Goal: Transaction & Acquisition: Purchase product/service

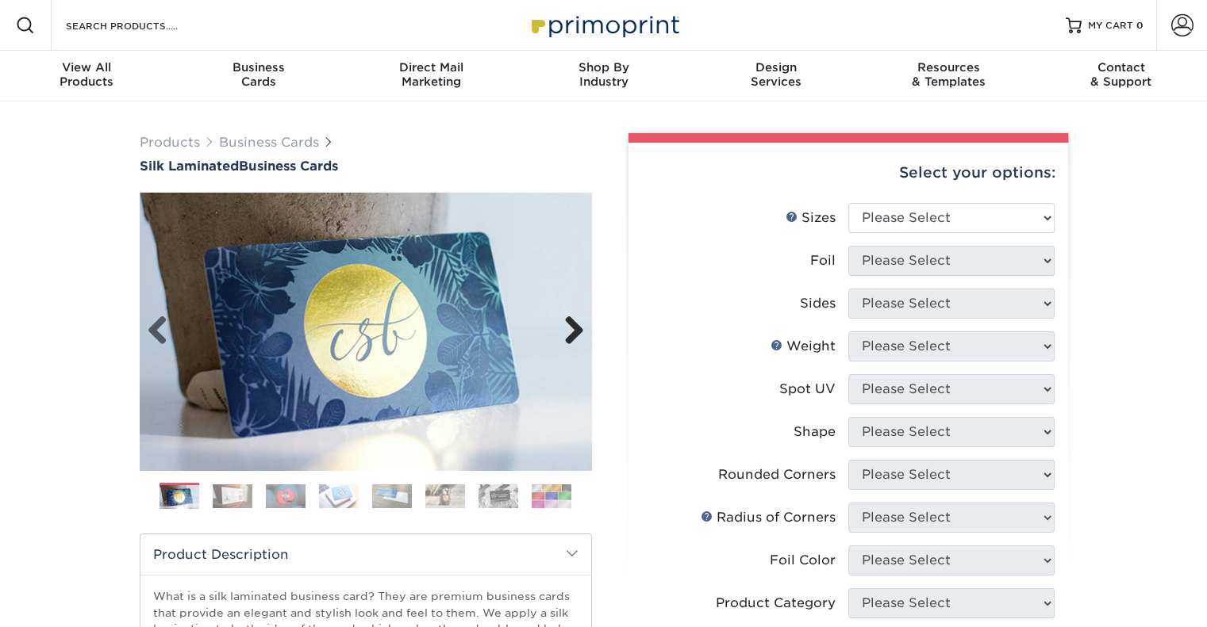
click at [569, 342] on link "Next" at bounding box center [568, 332] width 32 height 32
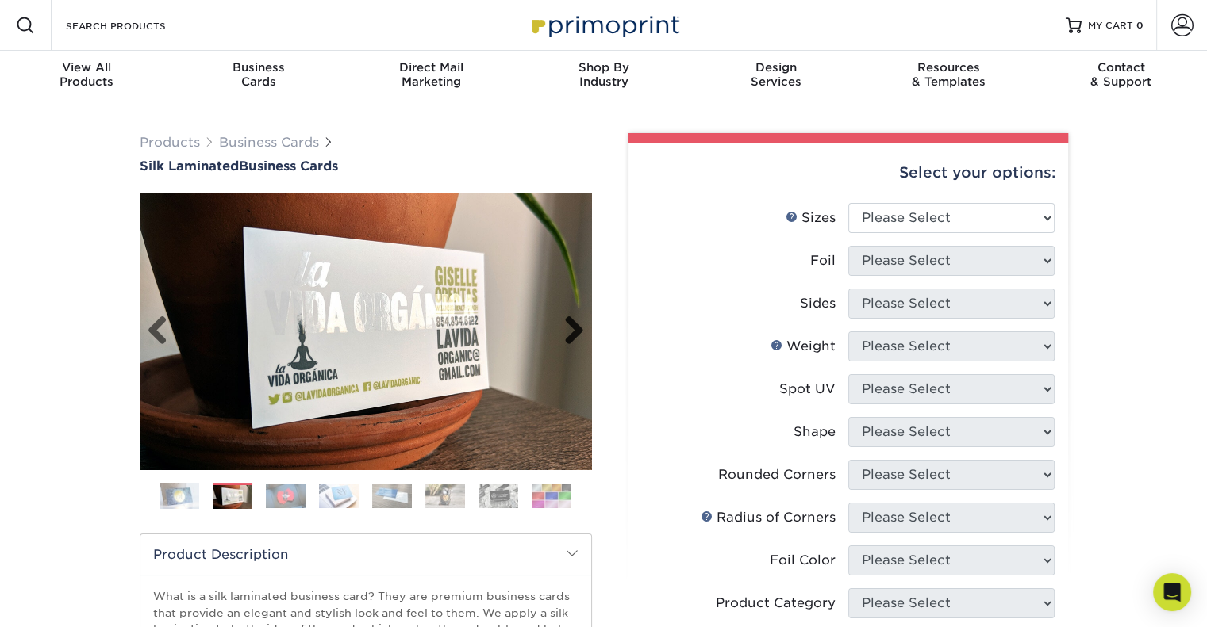
click at [569, 342] on link "Next" at bounding box center [568, 332] width 32 height 32
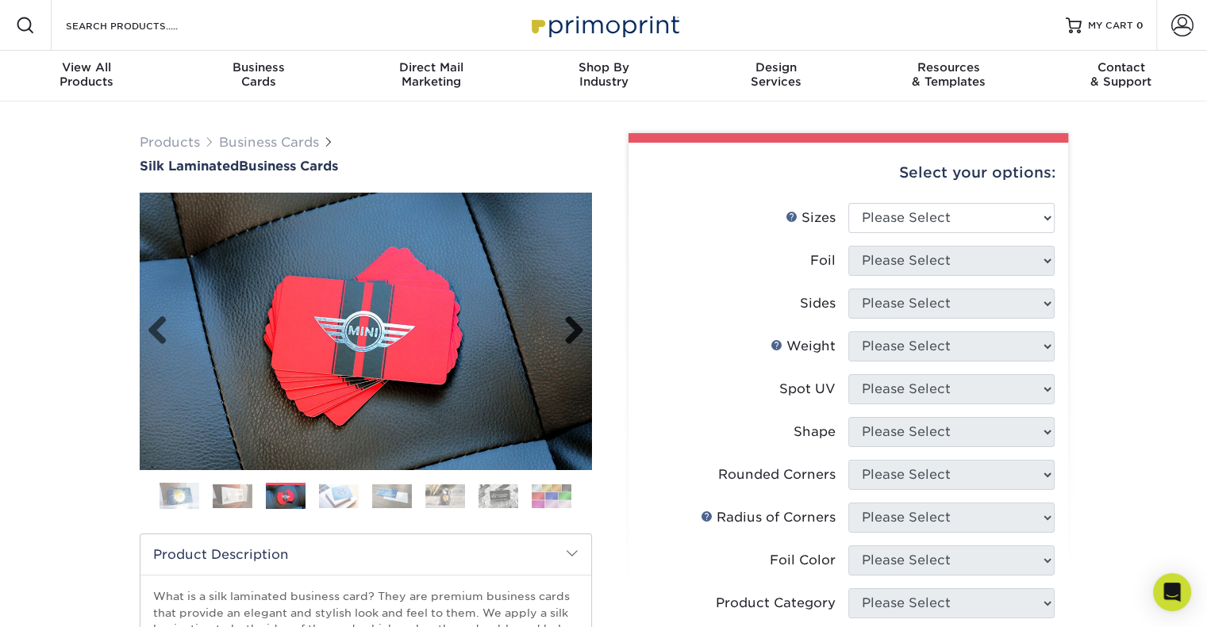
click at [569, 342] on link "Next" at bounding box center [568, 332] width 32 height 32
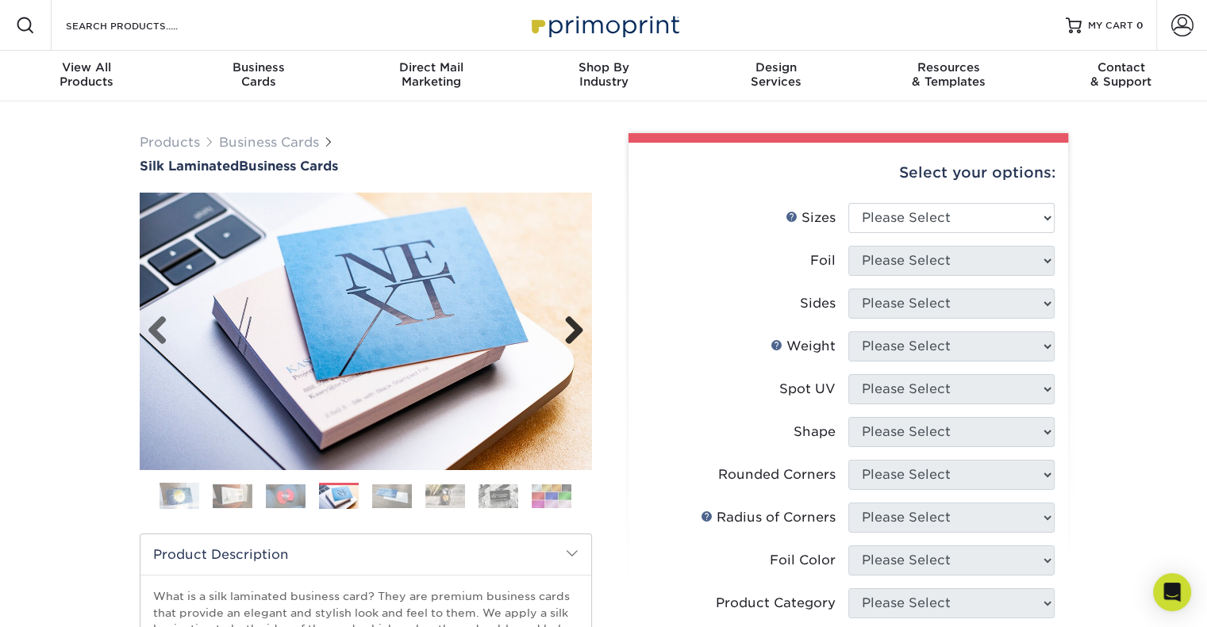
click at [569, 342] on link "Next" at bounding box center [568, 332] width 32 height 32
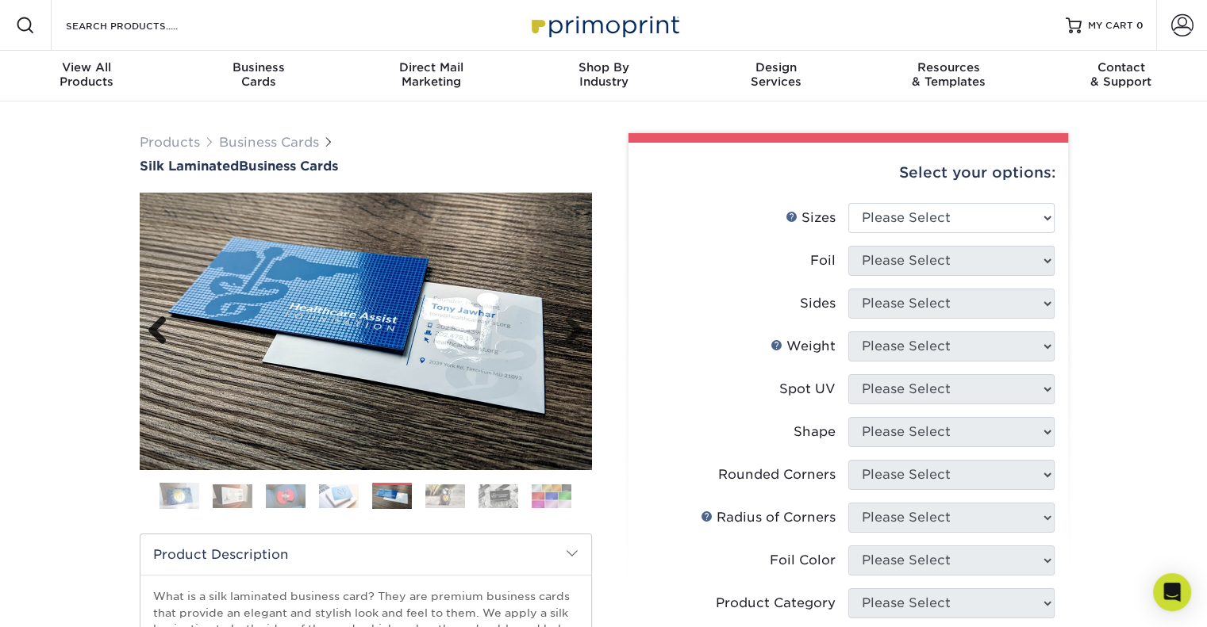
click at [152, 333] on link "Previous" at bounding box center [164, 332] width 32 height 32
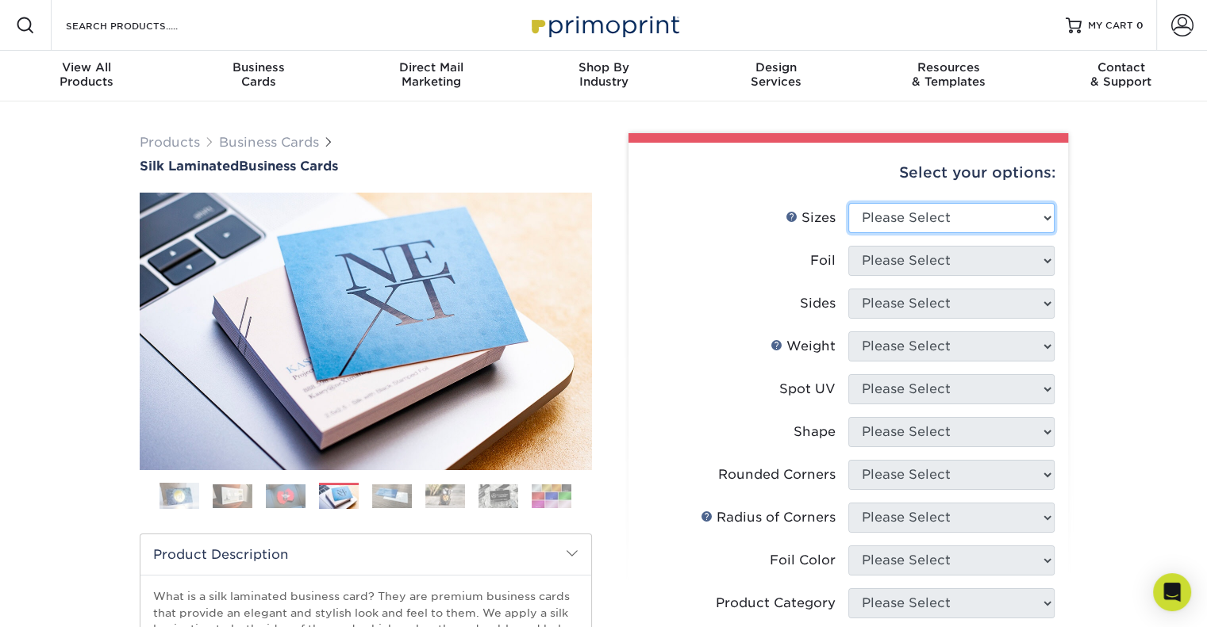
click at [1051, 219] on select "Please Select 1.5" x 3.5" - Mini 1.75" x 3.5" - Mini 2" x 2" - Square 2" x 3" -…" at bounding box center [951, 218] width 206 height 30
select select "2.00x3.50"
click at [848, 203] on select "Please Select 1.5" x 3.5" - Mini 1.75" x 3.5" - Mini 2" x 2" - Square 2" x 3" -…" at bounding box center [951, 218] width 206 height 30
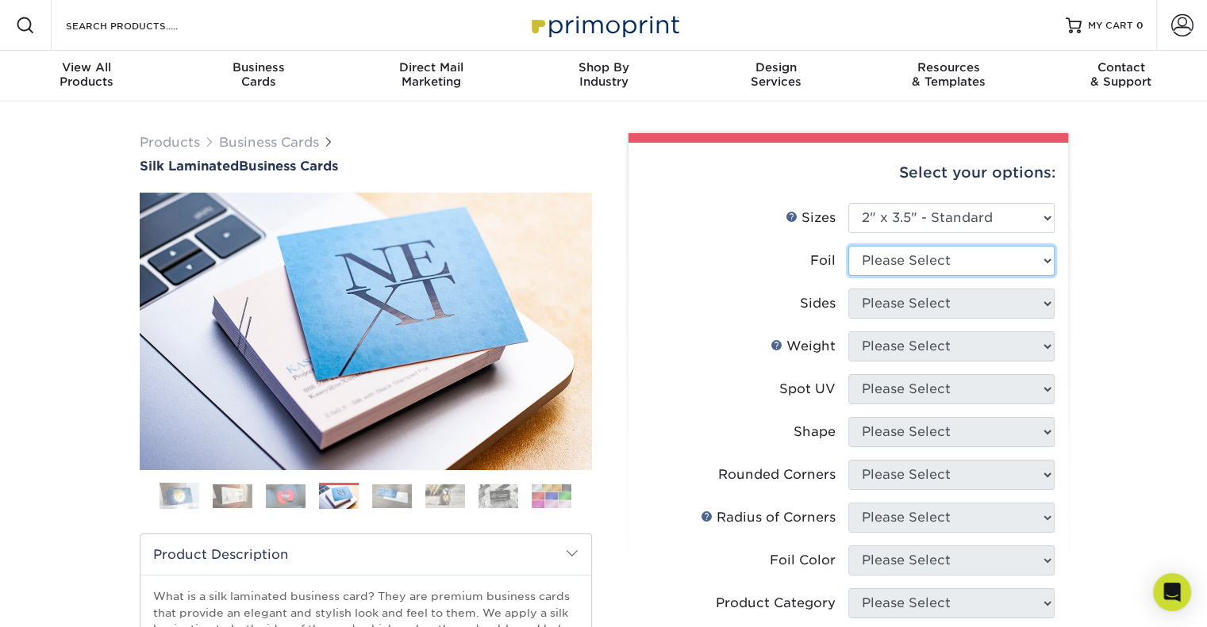
click at [975, 257] on select "Please Select Yes No" at bounding box center [951, 261] width 206 height 30
select select "1"
click at [848, 246] on select "Please Select Yes No" at bounding box center [951, 261] width 206 height 30
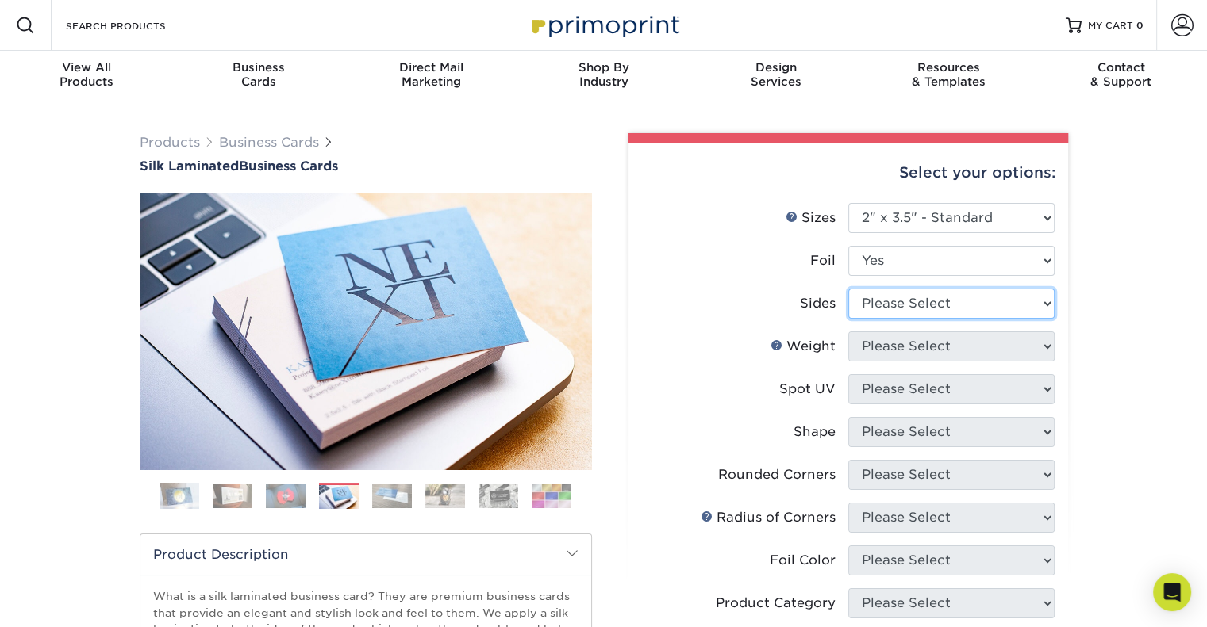
click at [961, 307] on select "Please Select Print Both Sides - Foil Both Sides Print Both Sides - Foil Front …" at bounding box center [951, 304] width 206 height 30
select select "34527644-b4fd-4ffb-9092-1318eefcd9d9"
click at [848, 289] on select "Please Select Print Both Sides - Foil Both Sides Print Both Sides - Foil Front …" at bounding box center [951, 304] width 206 height 30
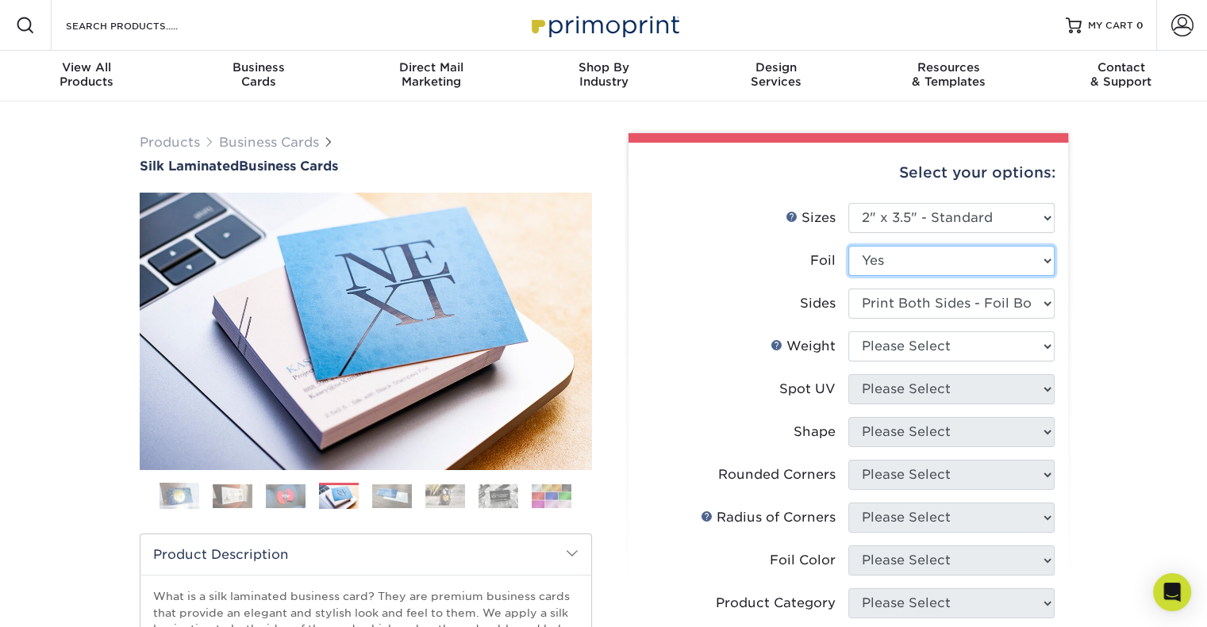
click at [960, 257] on select "Please Select Yes No" at bounding box center [951, 261] width 206 height 30
select select "0"
click at [848, 246] on select "Please Select Yes No" at bounding box center [951, 261] width 206 height 30
select select "-1"
